Goal: Information Seeking & Learning: Check status

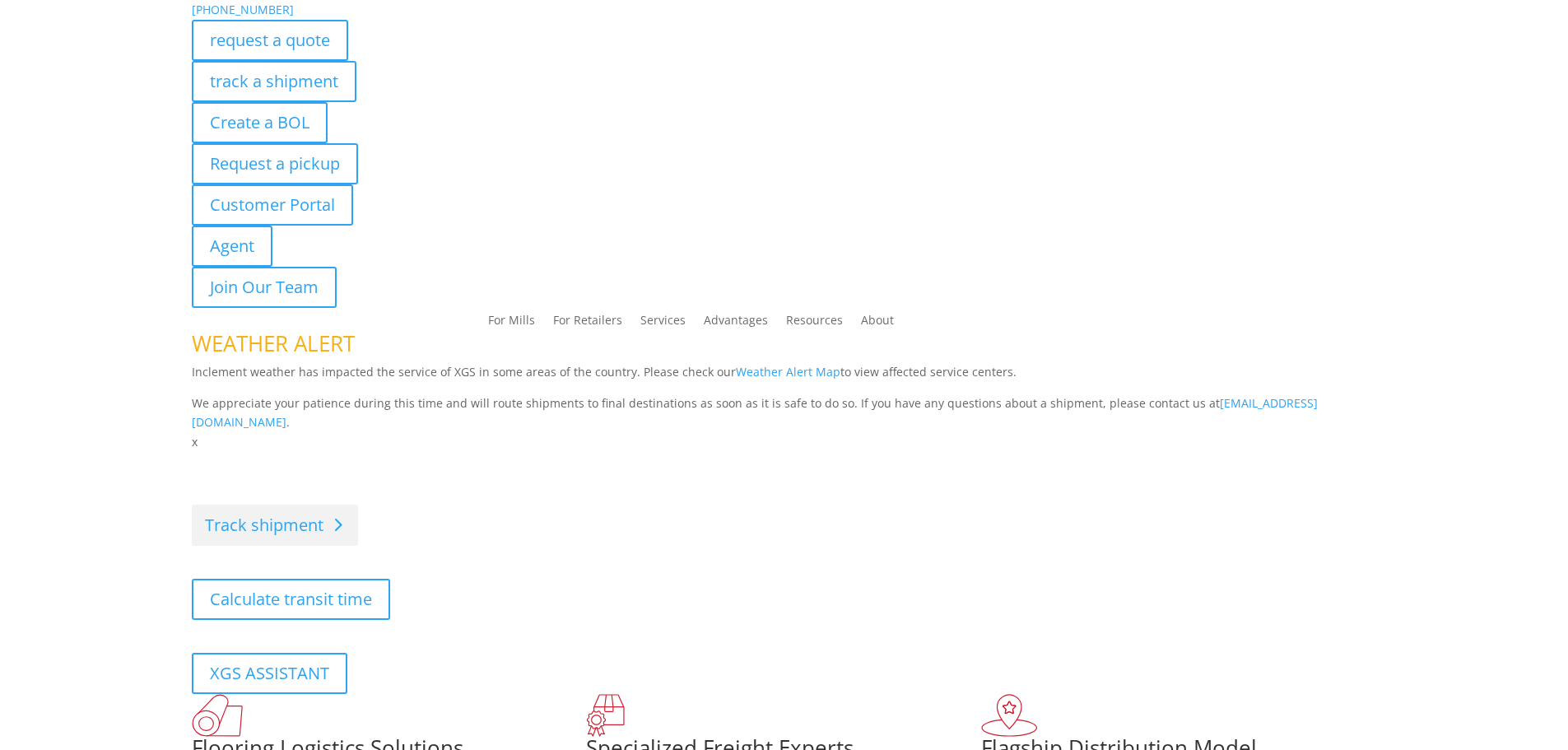
click at [300, 508] on link "Track shipment" at bounding box center [275, 525] width 166 height 41
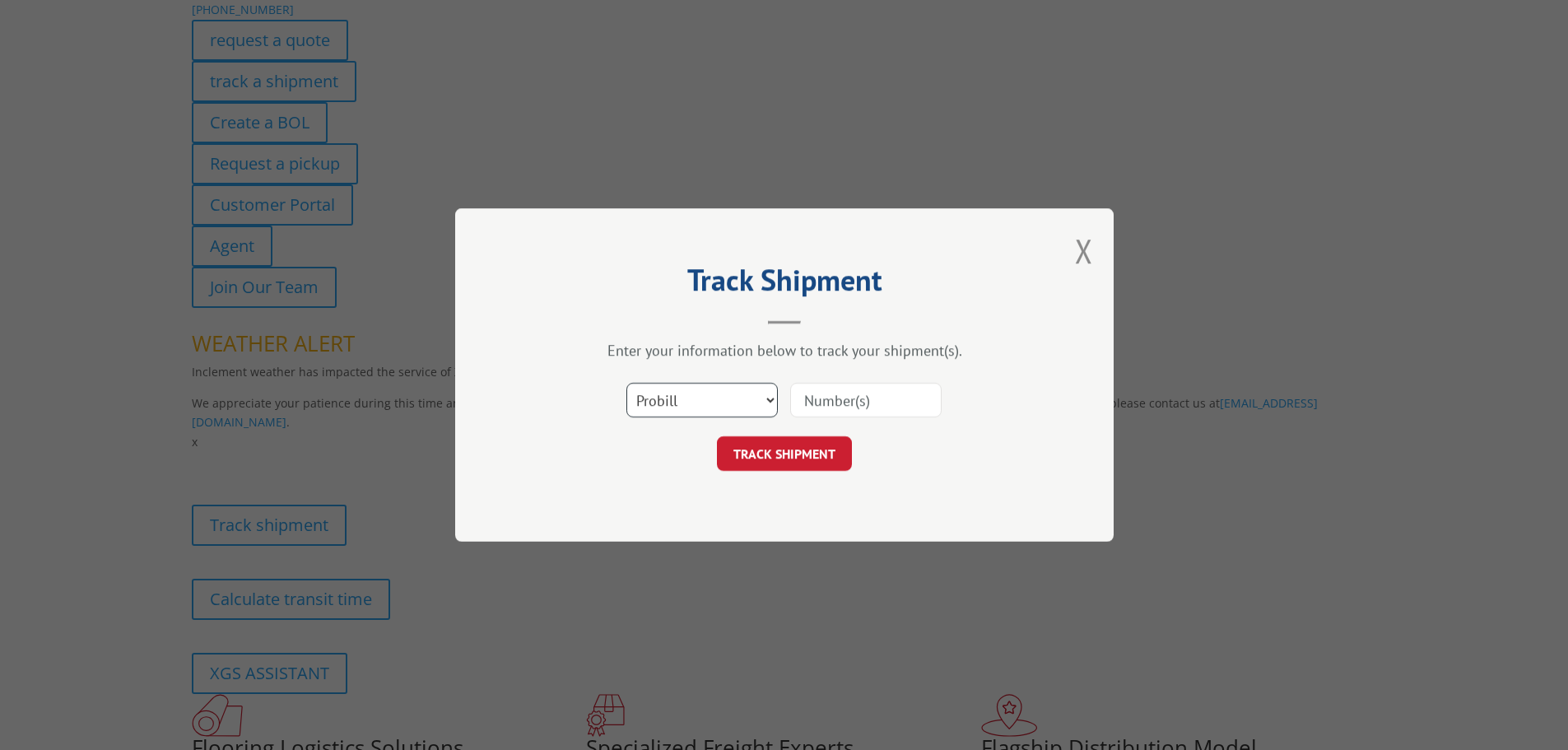
click at [710, 394] on select "Select category... Probill BOL PO" at bounding box center [702, 400] width 151 height 34
select select "po"
click at [626, 383] on select "Select category... Probill BOL PO" at bounding box center [702, 400] width 151 height 34
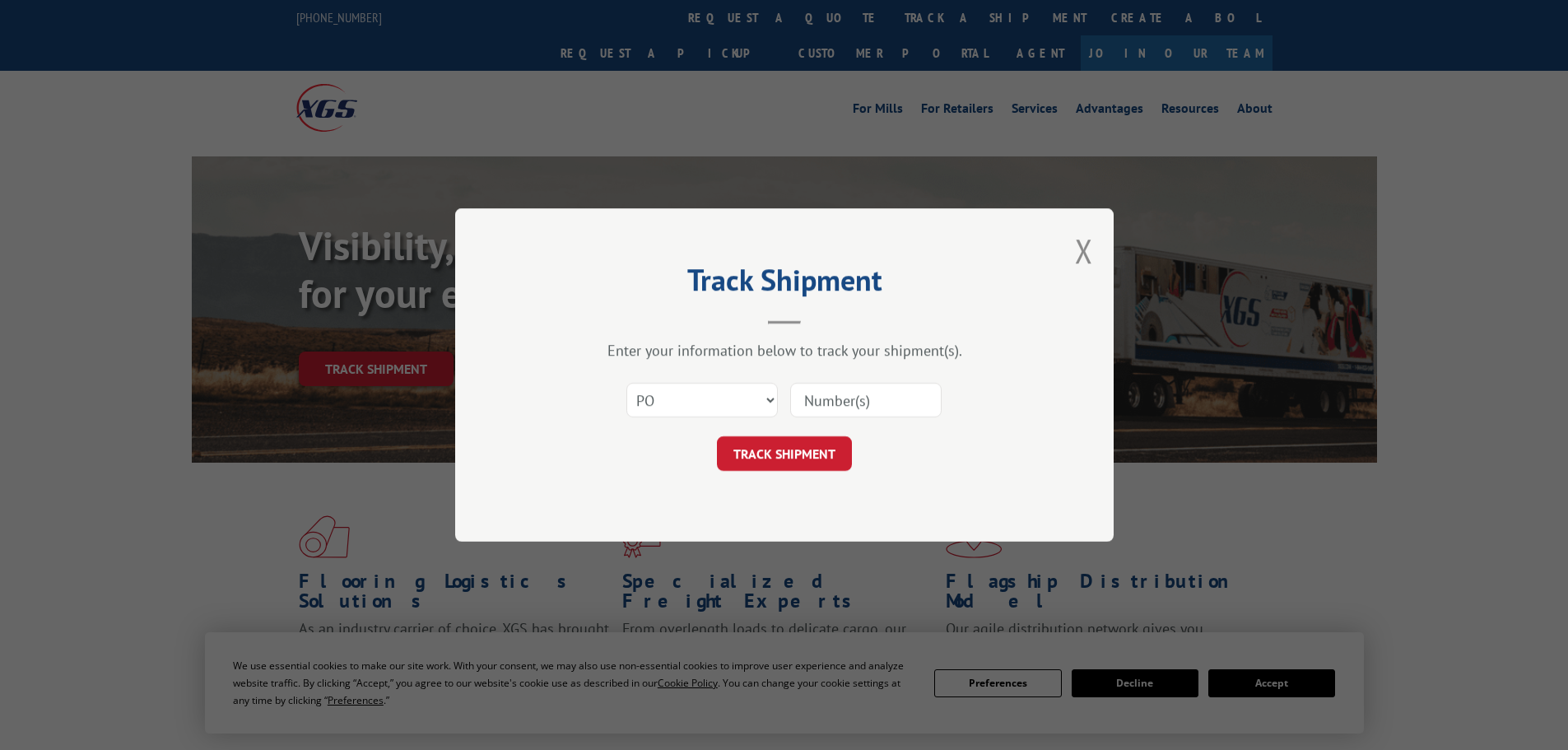
paste input "13537747"
type input "13537747"
click at [816, 459] on button "TRACK SHIPMENT" at bounding box center [784, 453] width 135 height 34
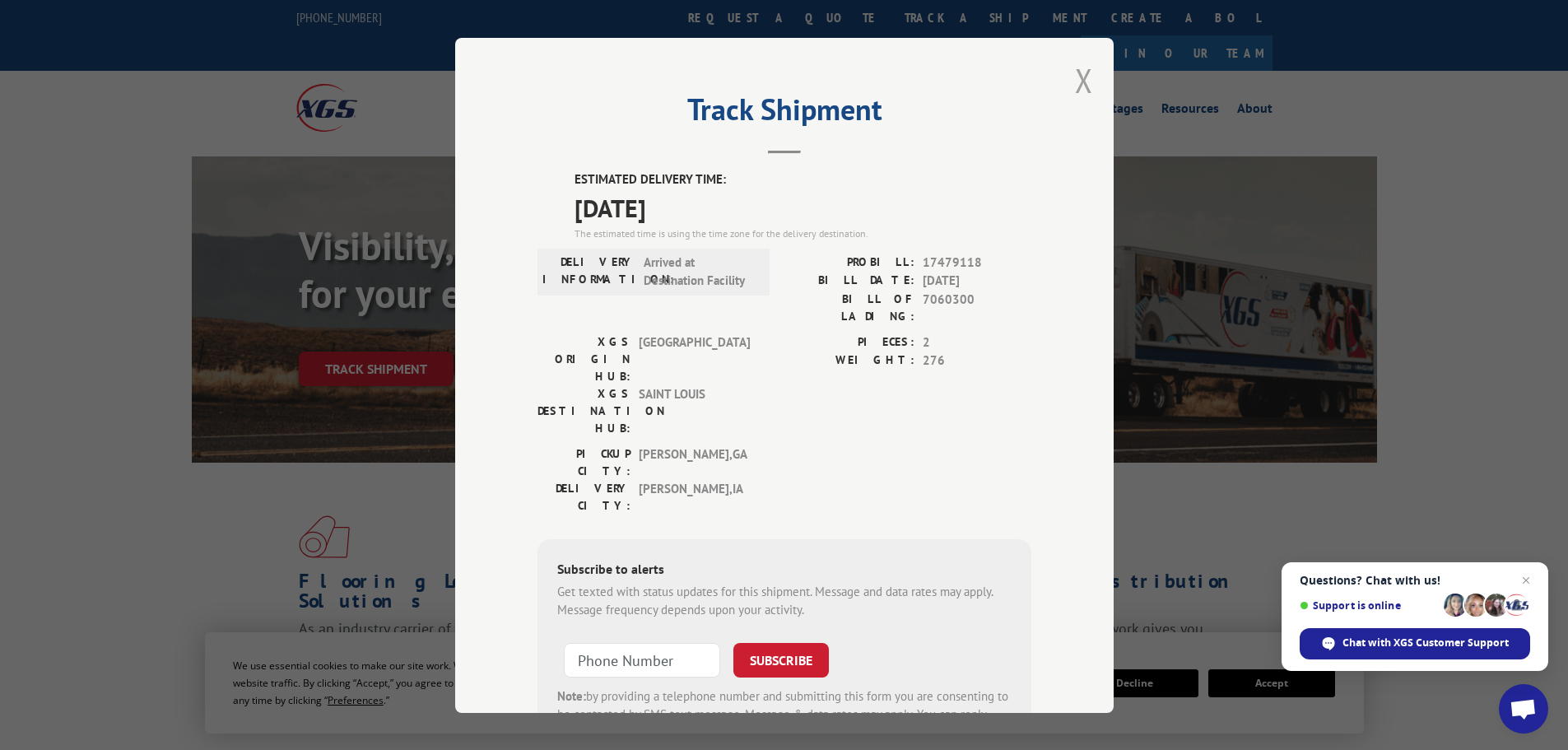
click at [1084, 81] on button "Close modal" at bounding box center [1084, 80] width 18 height 44
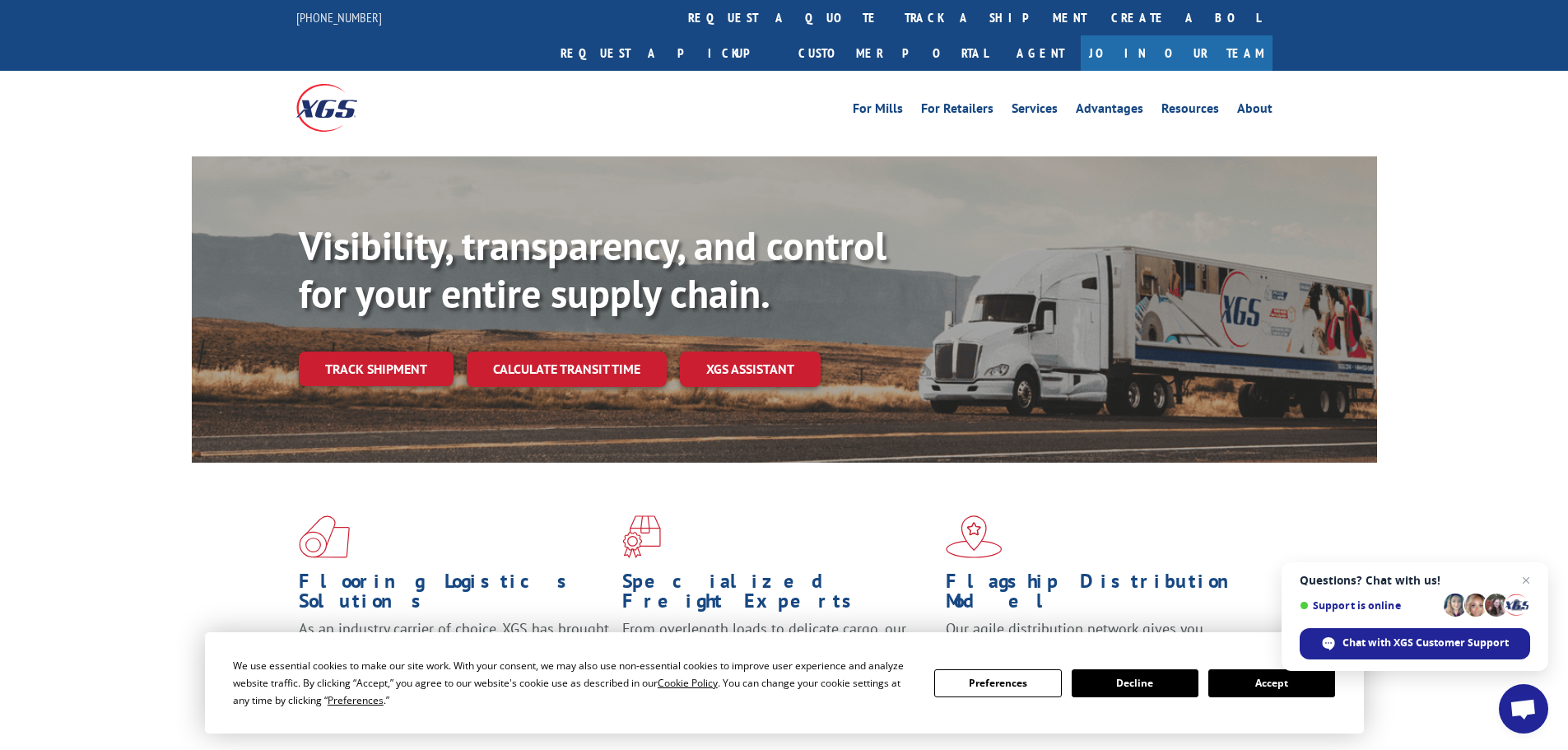
click at [1262, 688] on button "Accept" at bounding box center [1272, 683] width 127 height 28
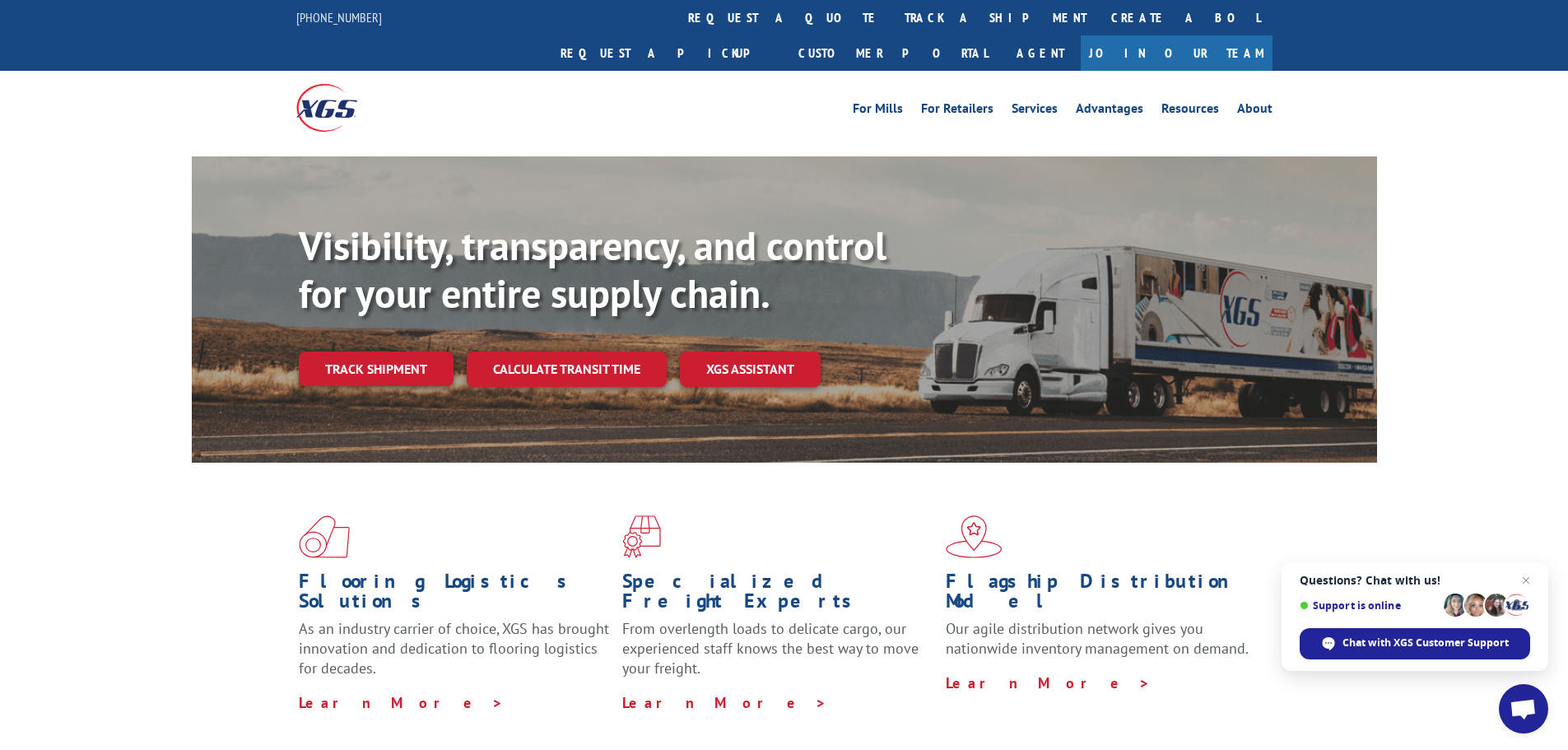
click at [68, 160] on div "Visibility, transparency, and control for your entire supply chain. Track shipm…" at bounding box center [784, 326] width 1568 height 339
